Goal: Task Accomplishment & Management: Manage account settings

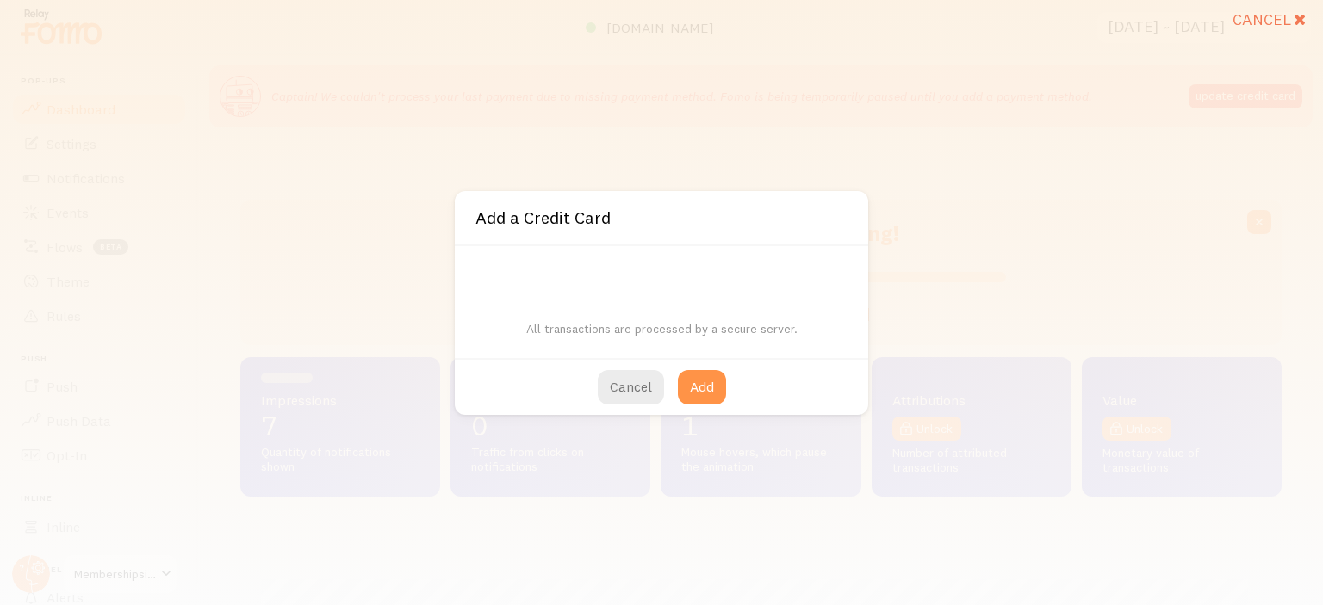
scroll to position [452, 1027]
click at [625, 390] on button "Cancel" at bounding box center [631, 387] width 66 height 34
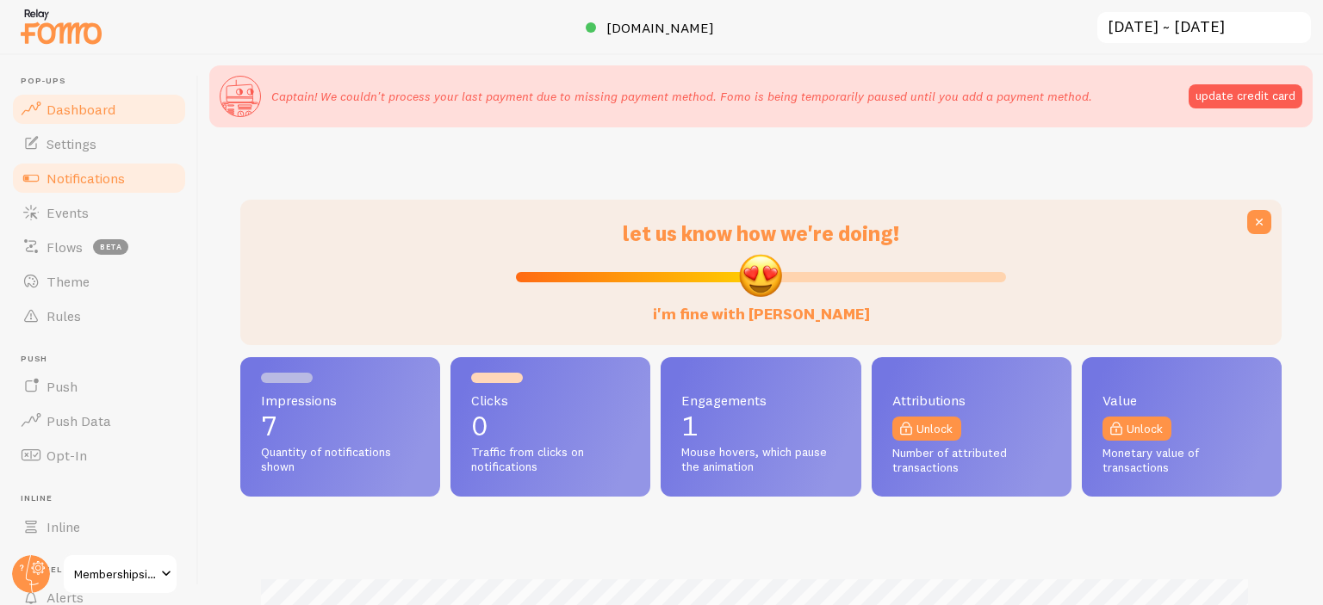
click at [74, 175] on span "Notifications" at bounding box center [86, 178] width 78 height 17
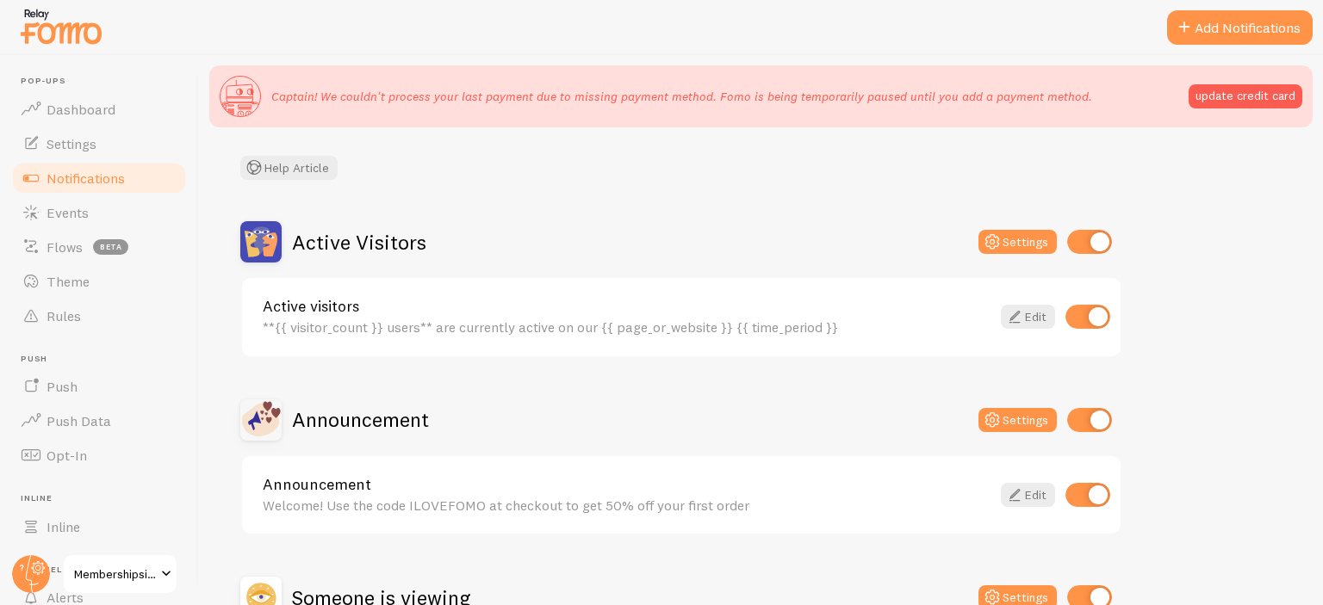
scroll to position [115, 0]
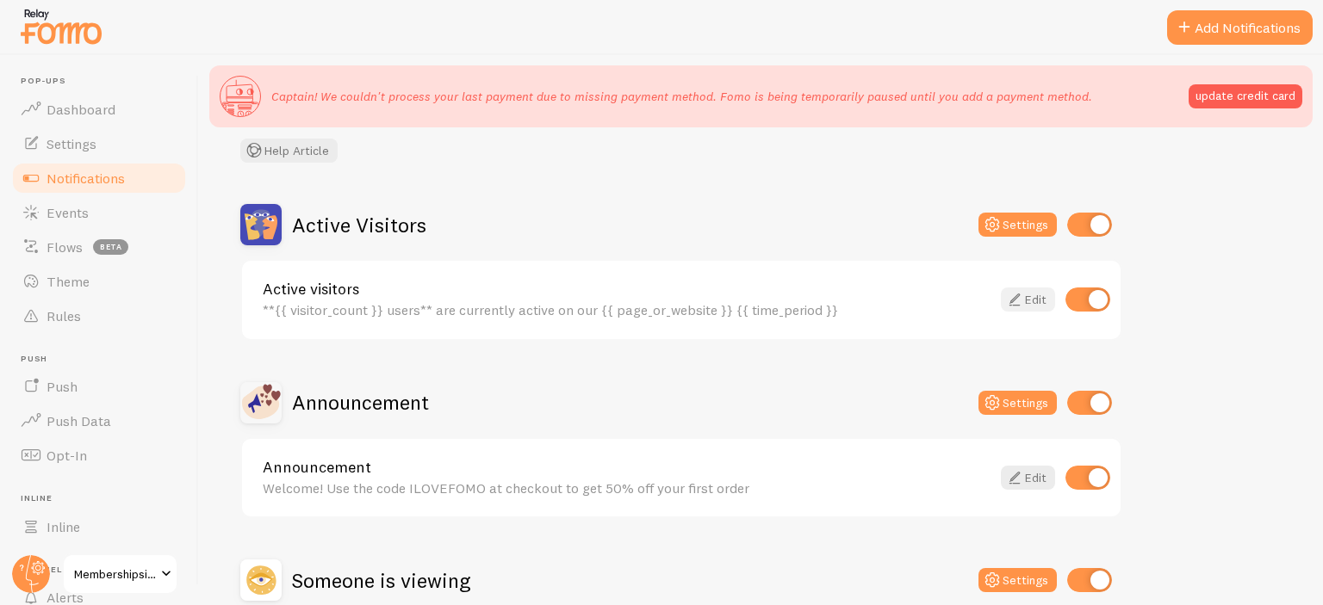
click at [1018, 295] on icon at bounding box center [1014, 299] width 21 height 21
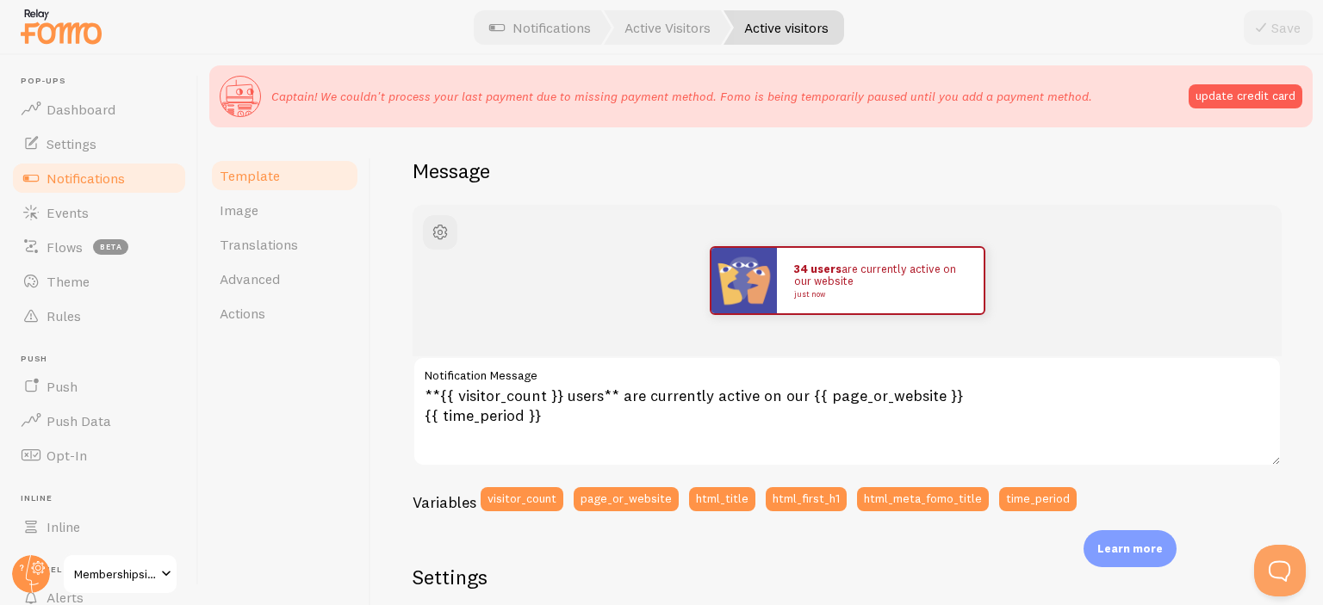
click at [56, 181] on span "Notifications" at bounding box center [86, 178] width 78 height 17
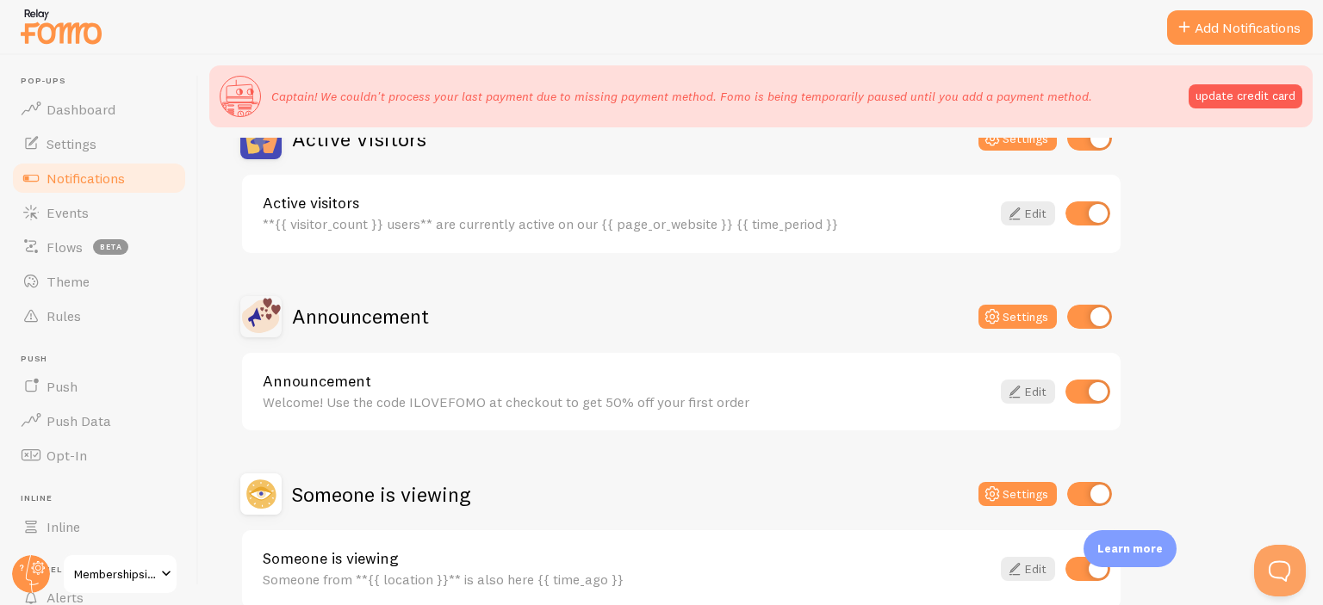
scroll to position [203, 0]
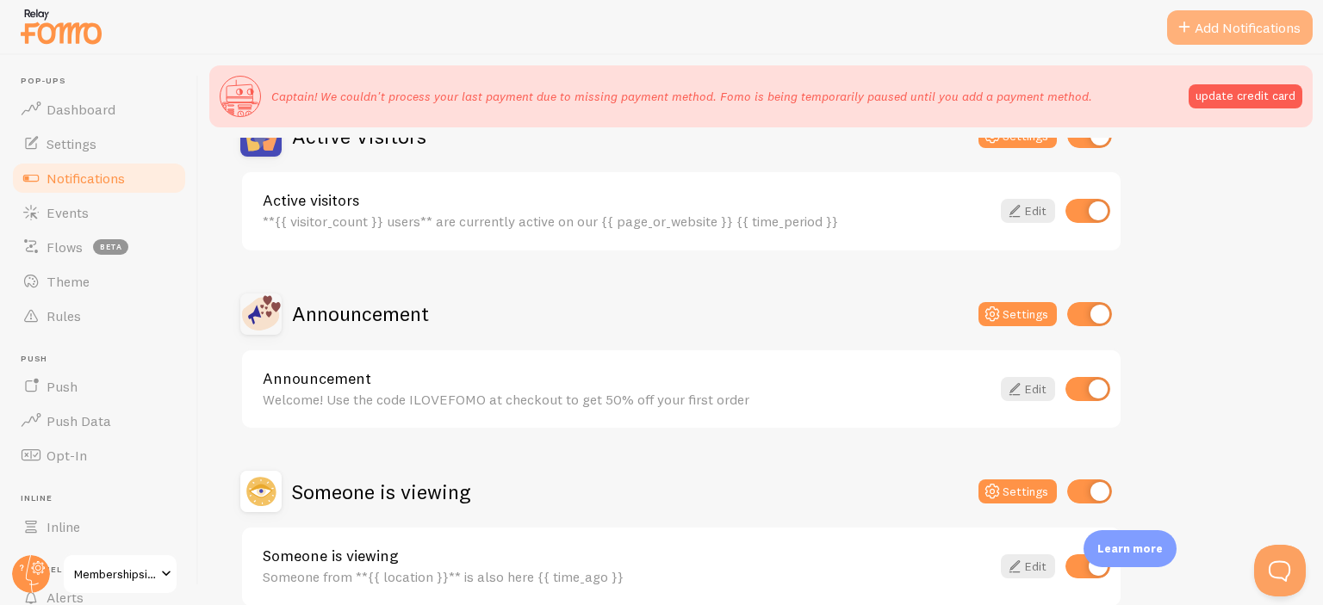
click at [1228, 26] on button "Add Notifications" at bounding box center [1240, 27] width 146 height 34
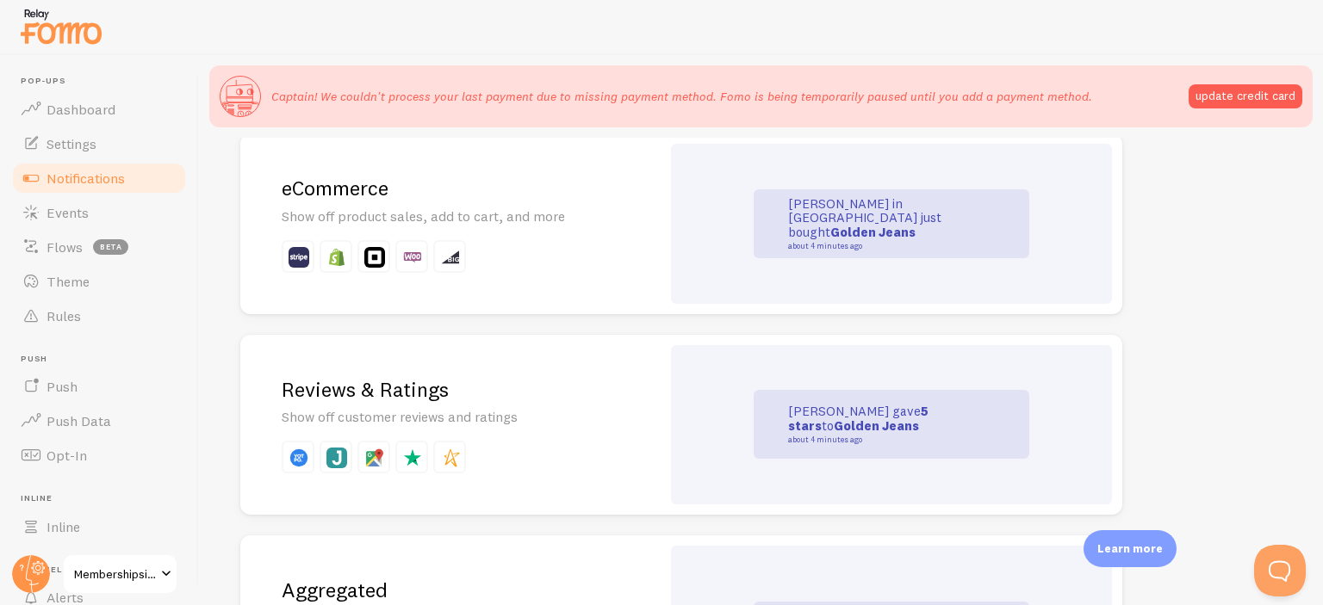
scroll to position [431, 0]
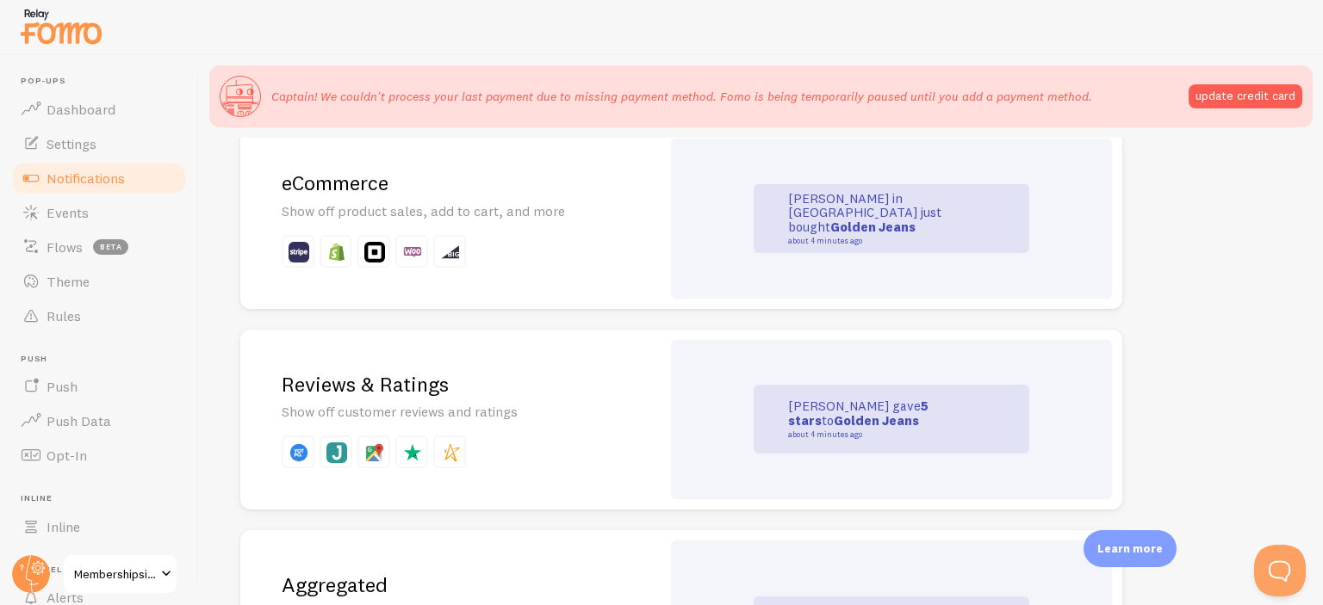
click at [624, 213] on div "eCommerce Show off product sales, add to cart, and more" at bounding box center [450, 218] width 420 height 181
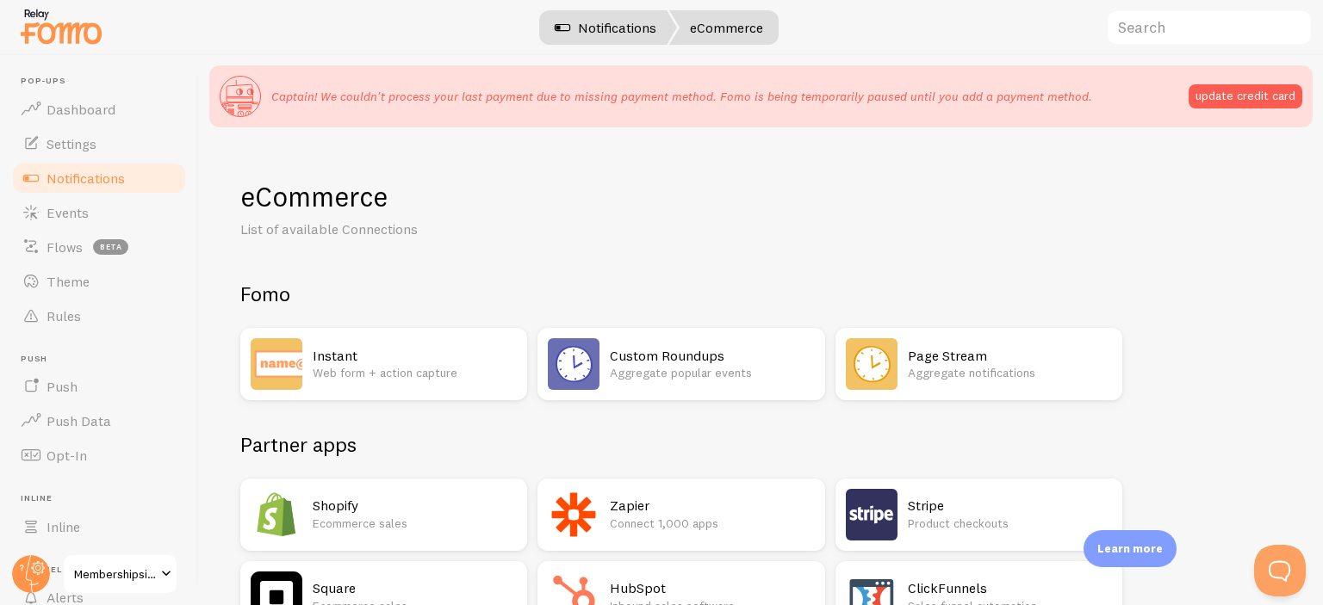
click at [577, 16] on link "Notifications" at bounding box center [605, 27] width 143 height 34
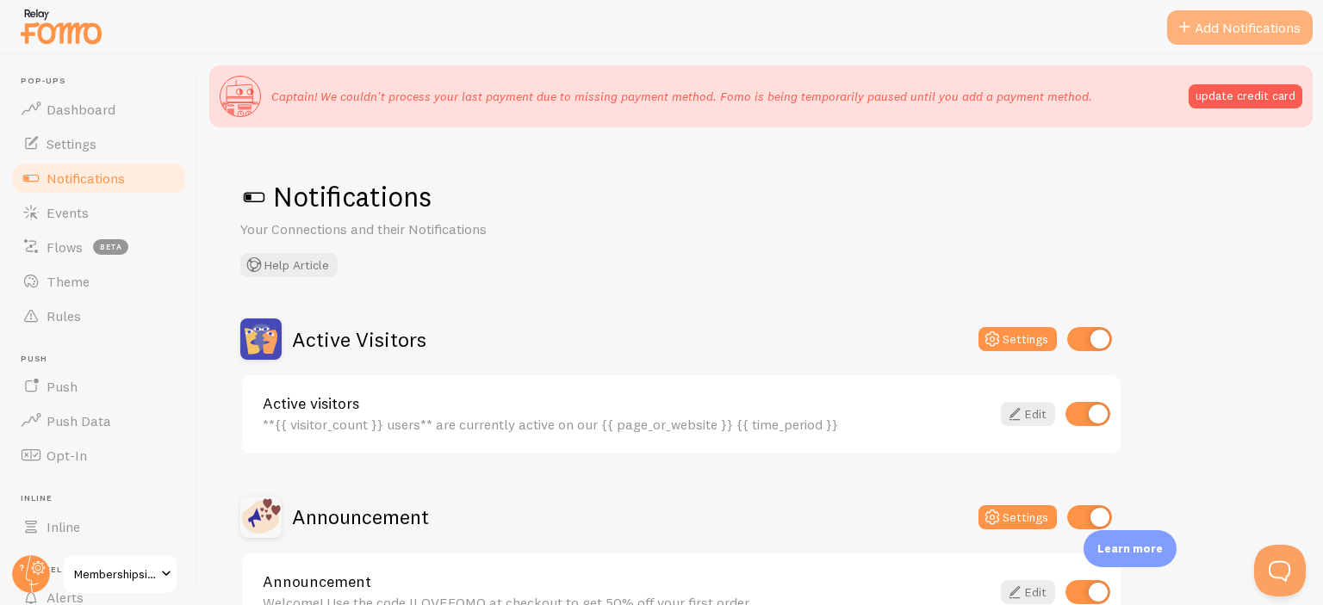
click at [1223, 12] on button "Add Notifications" at bounding box center [1240, 27] width 146 height 34
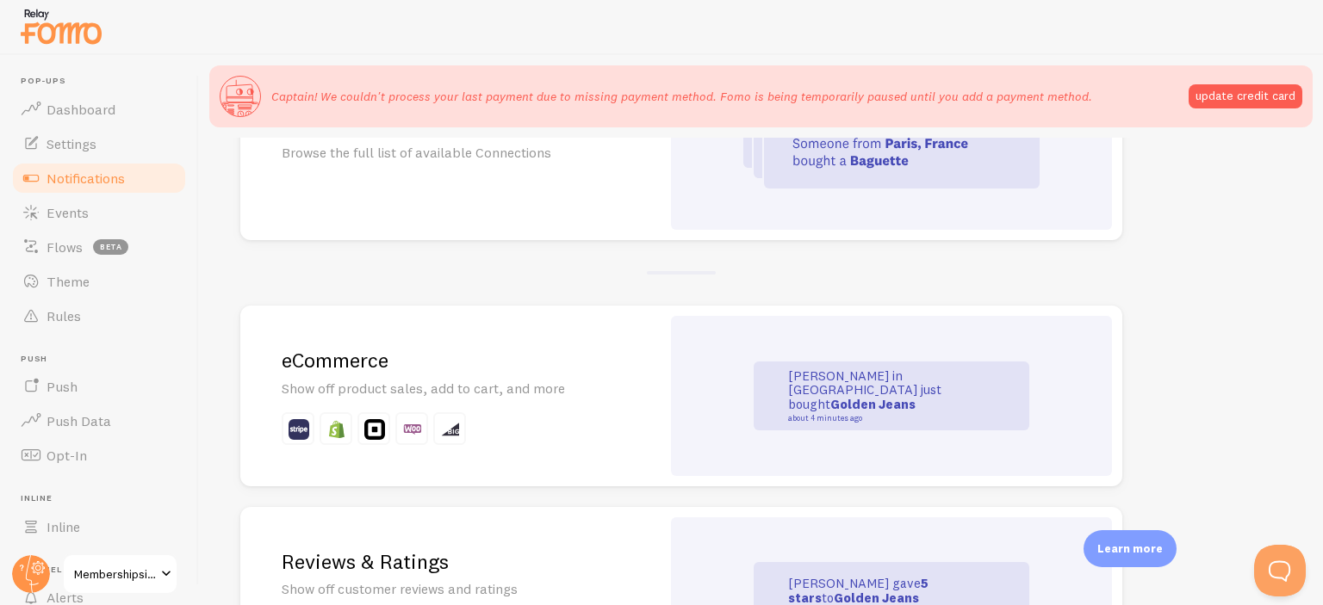
scroll to position [287, 0]
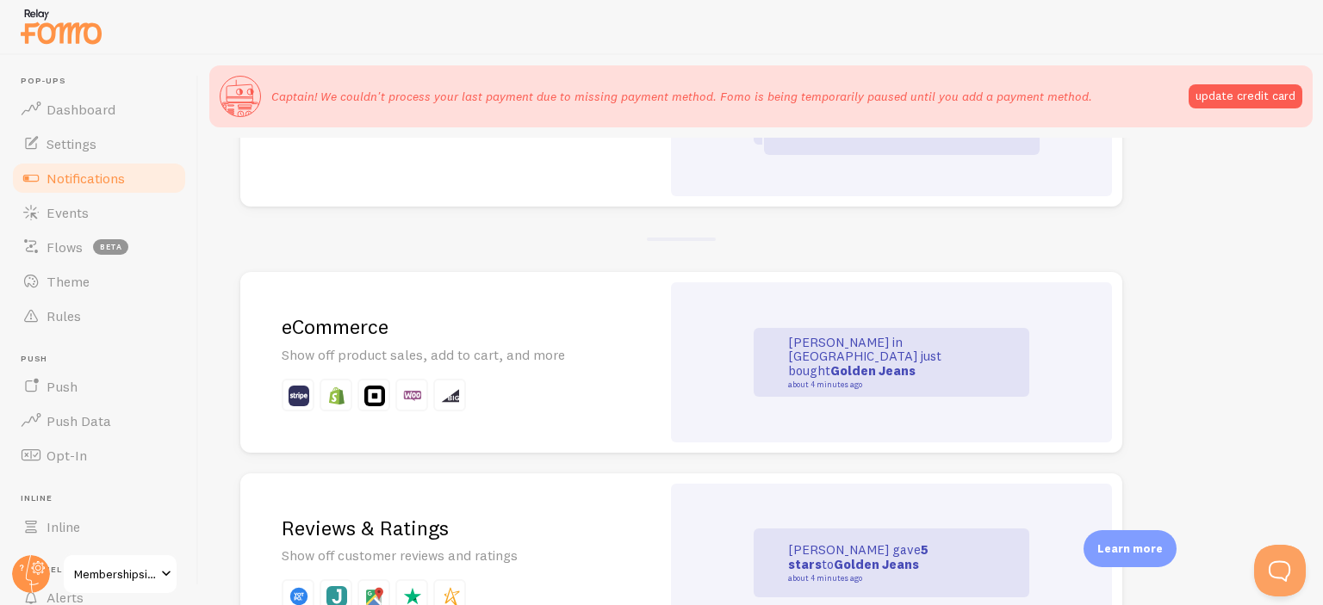
click at [888, 381] on small "about 4 minutes ago" at bounding box center [871, 385] width 167 height 9
